Goal: Task Accomplishment & Management: Manage account settings

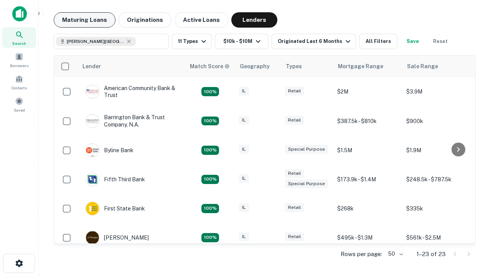
click at [84, 20] on button "Maturing Loans" at bounding box center [85, 19] width 62 height 15
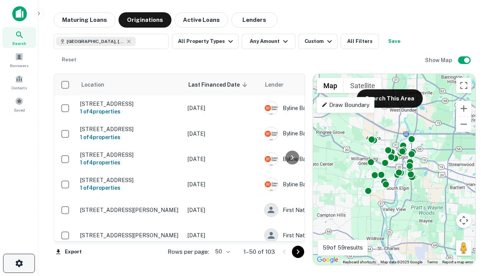
click at [19, 263] on icon "button" at bounding box center [19, 263] width 9 height 9
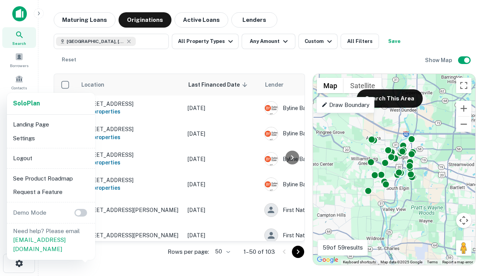
click at [51, 158] on li "Logout" at bounding box center [51, 158] width 82 height 14
